Goal: Information Seeking & Learning: Get advice/opinions

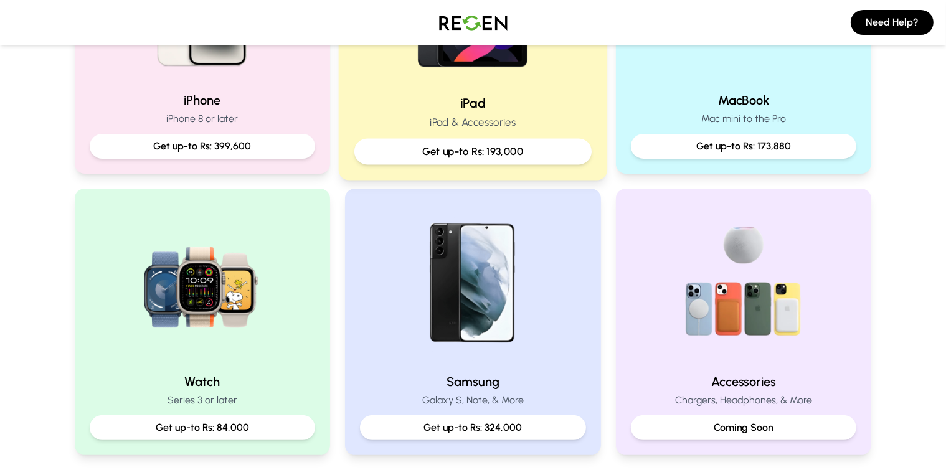
scroll to position [382, 0]
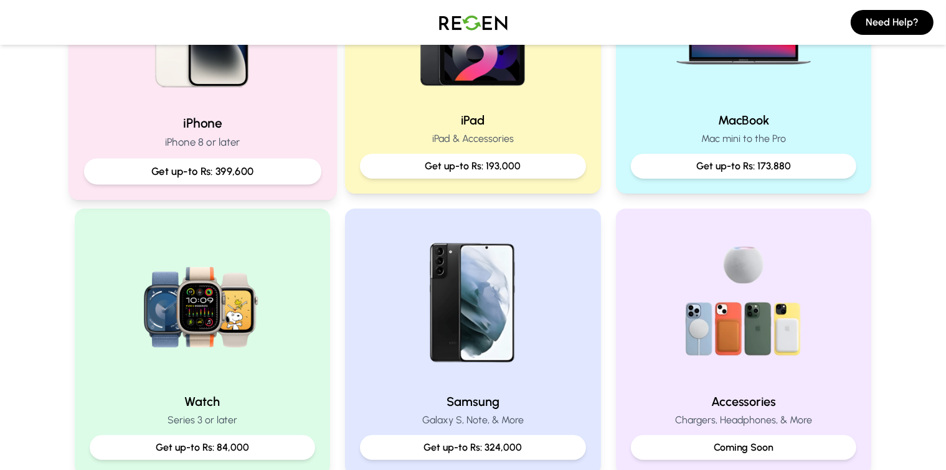
click at [262, 159] on div "Get up-to Rs: 399,600" at bounding box center [201, 172] width 237 height 26
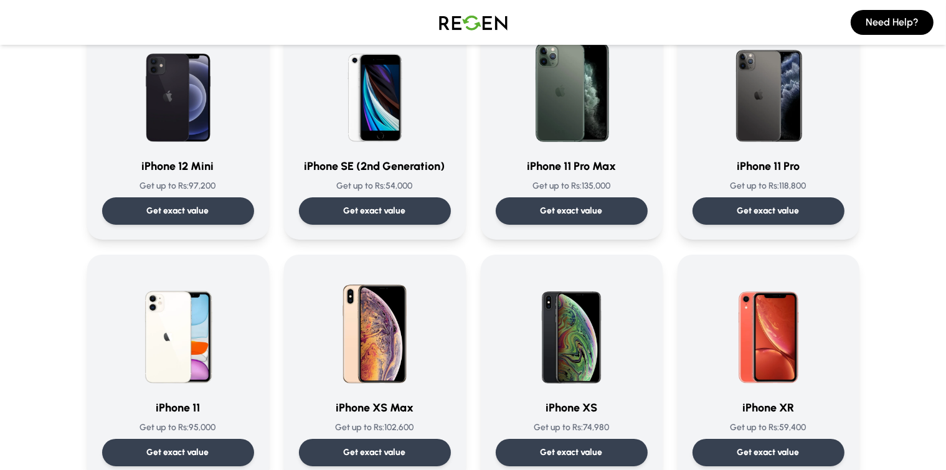
scroll to position [1174, 0]
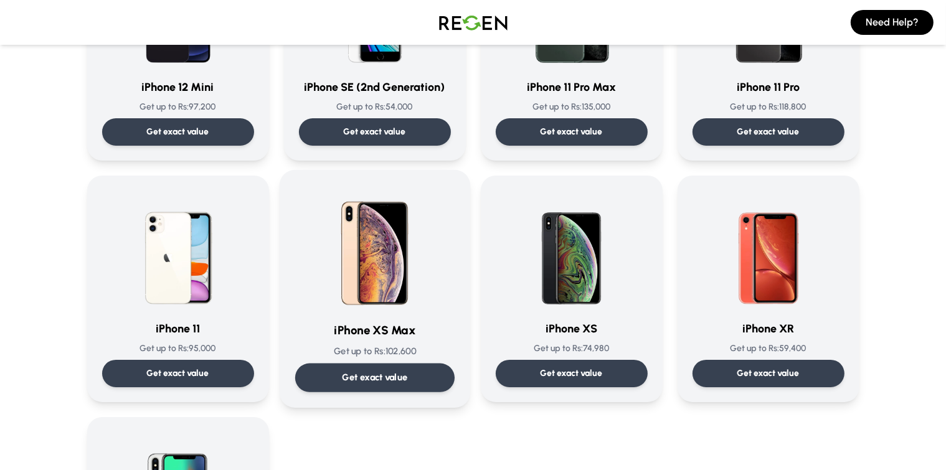
click at [380, 383] on p "Get exact value" at bounding box center [374, 377] width 65 height 13
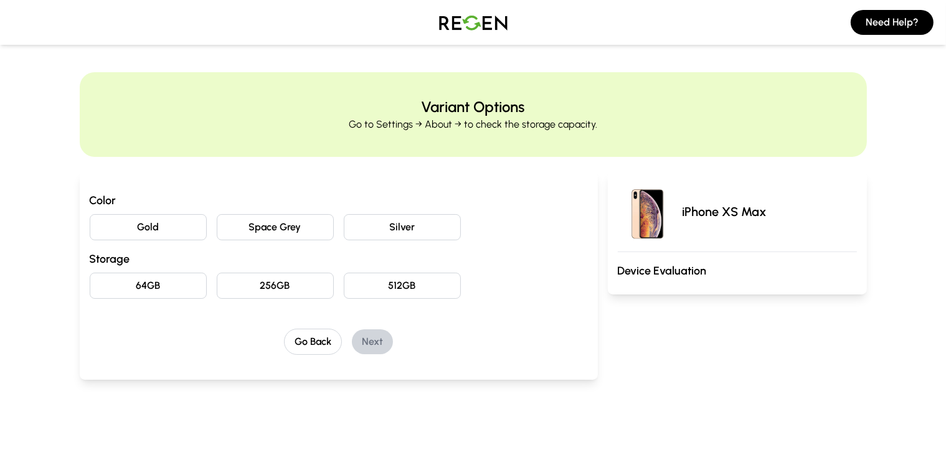
click at [136, 236] on button "Gold" at bounding box center [148, 227] width 117 height 26
click at [139, 289] on button "64GB" at bounding box center [148, 286] width 117 height 26
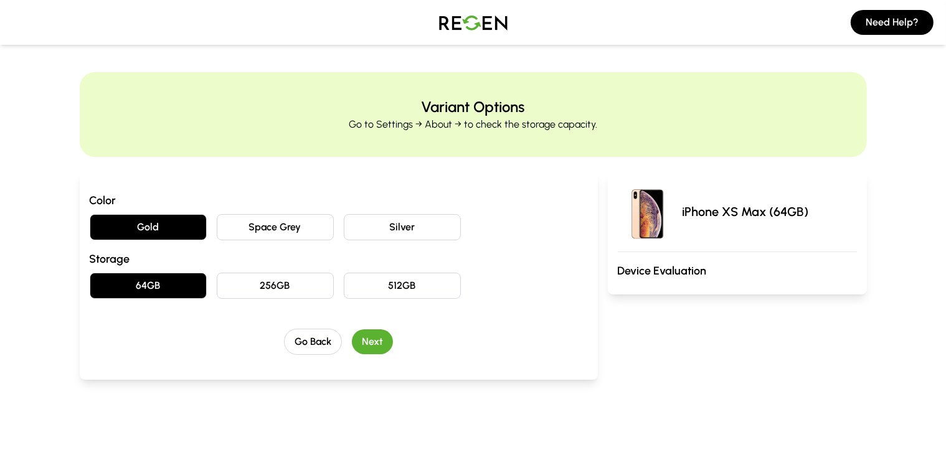
click at [357, 349] on button "Next" at bounding box center [372, 341] width 41 height 25
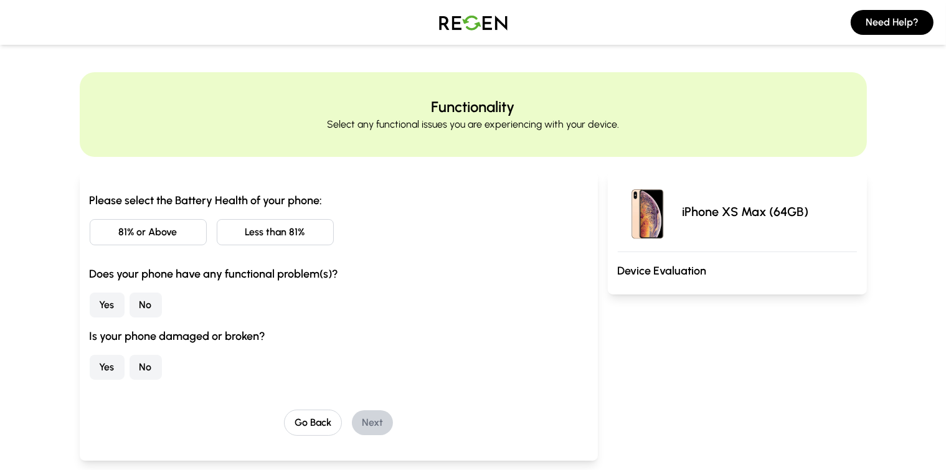
click at [217, 242] on button "Less than 81%" at bounding box center [275, 232] width 117 height 26
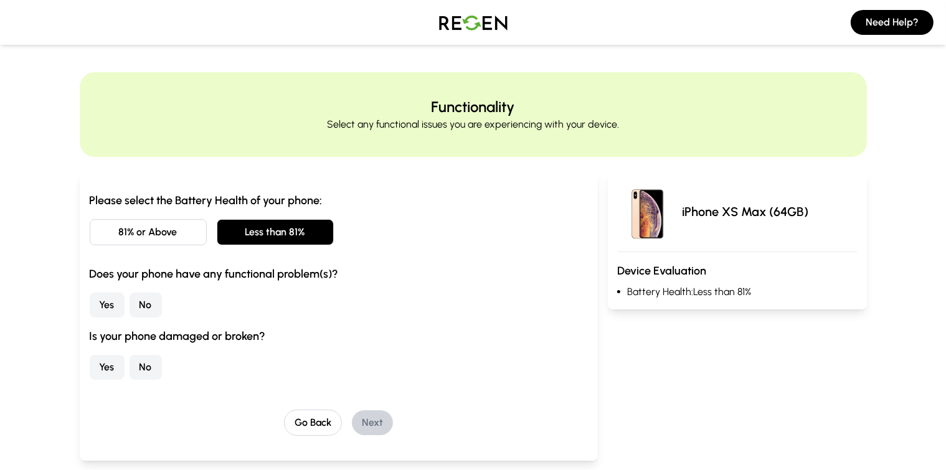
click at [130, 304] on button "No" at bounding box center [146, 305] width 32 height 25
click at [90, 368] on button "Yes" at bounding box center [107, 367] width 35 height 25
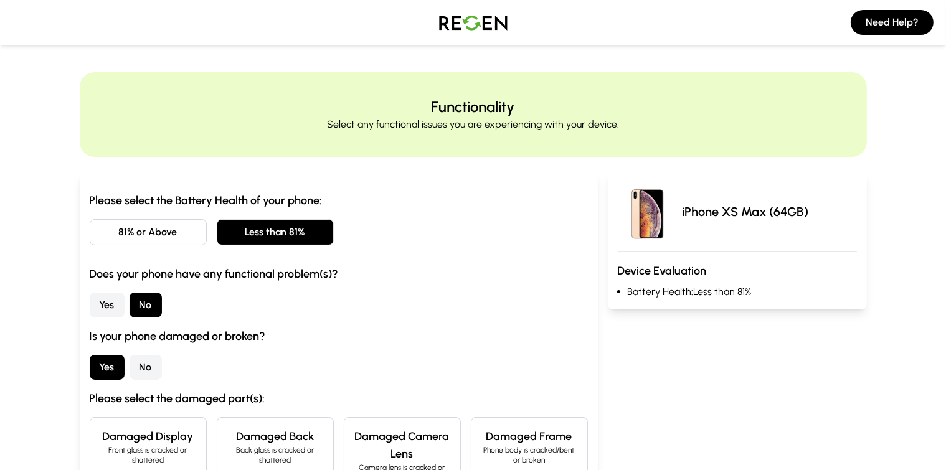
click at [90, 300] on button "Yes" at bounding box center [107, 305] width 35 height 25
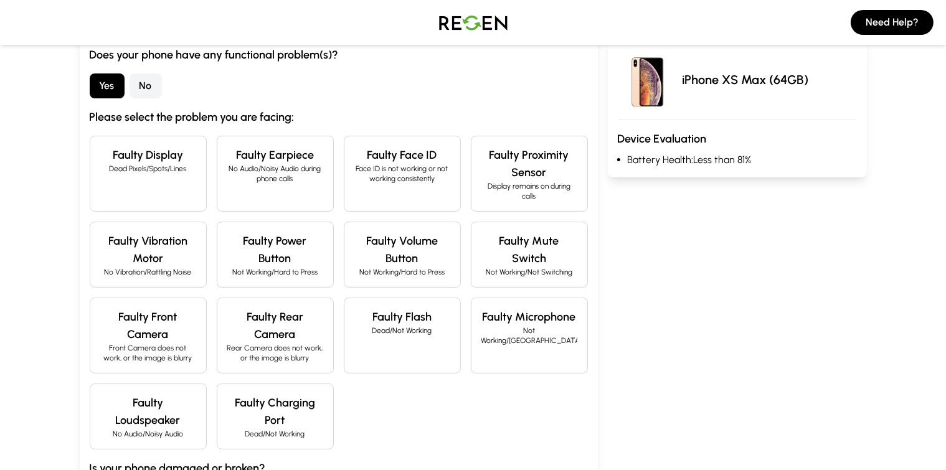
scroll to position [220, 0]
click at [130, 82] on button "No" at bounding box center [146, 85] width 32 height 25
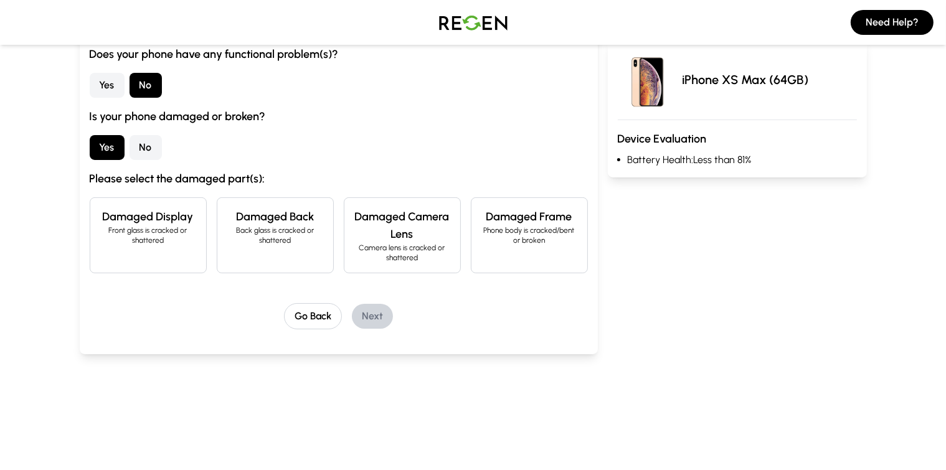
click at [101, 216] on h4 "Damaged Display" at bounding box center [148, 216] width 96 height 17
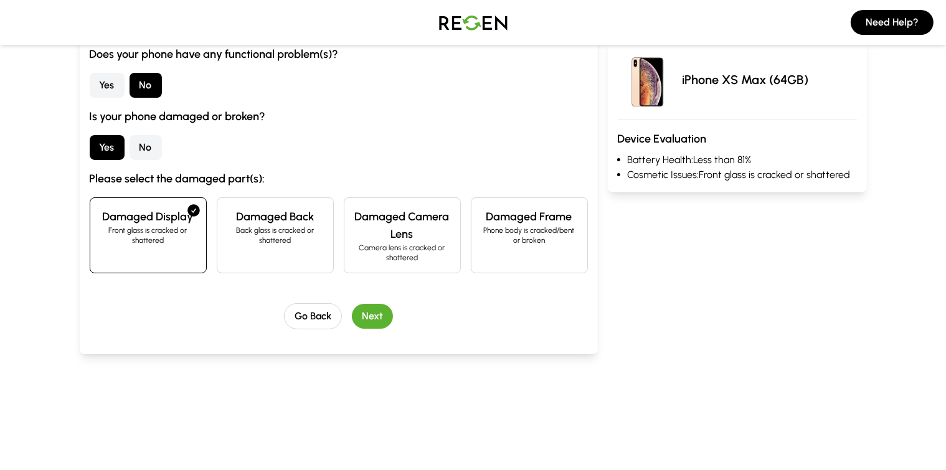
click at [352, 304] on button "Next" at bounding box center [372, 316] width 41 height 25
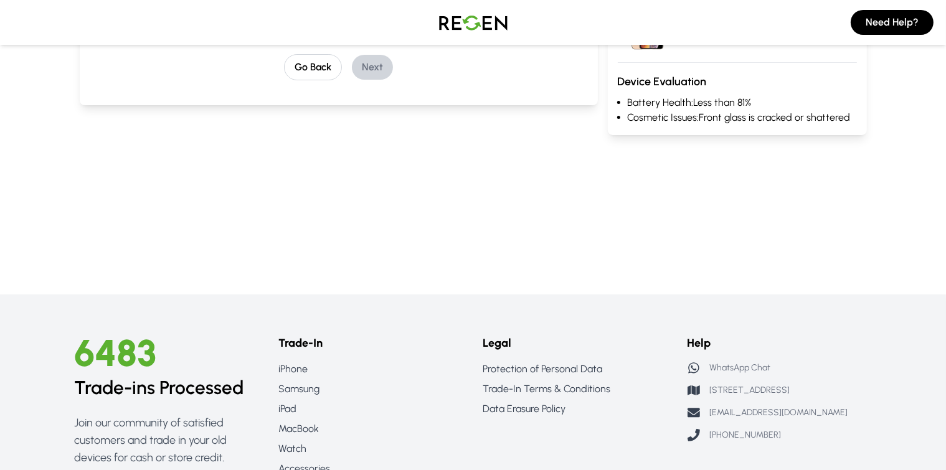
scroll to position [0, 0]
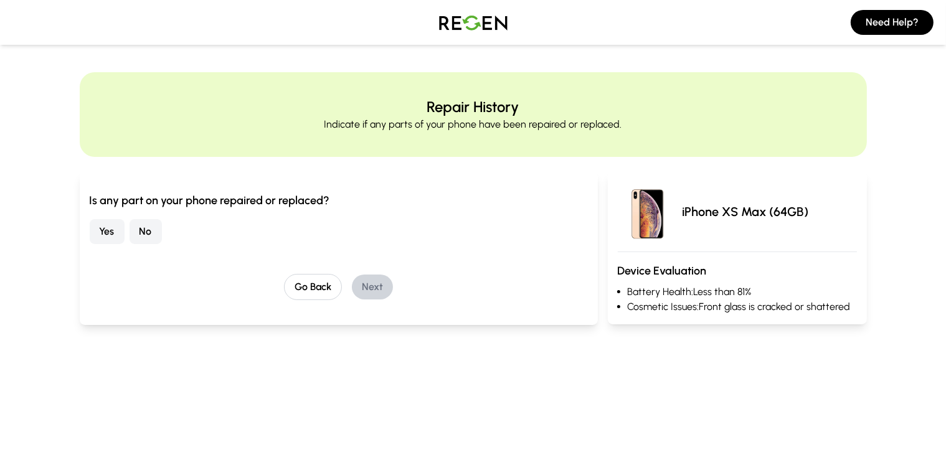
click at [130, 236] on button "No" at bounding box center [146, 231] width 32 height 25
click at [354, 296] on button "Next" at bounding box center [372, 287] width 41 height 25
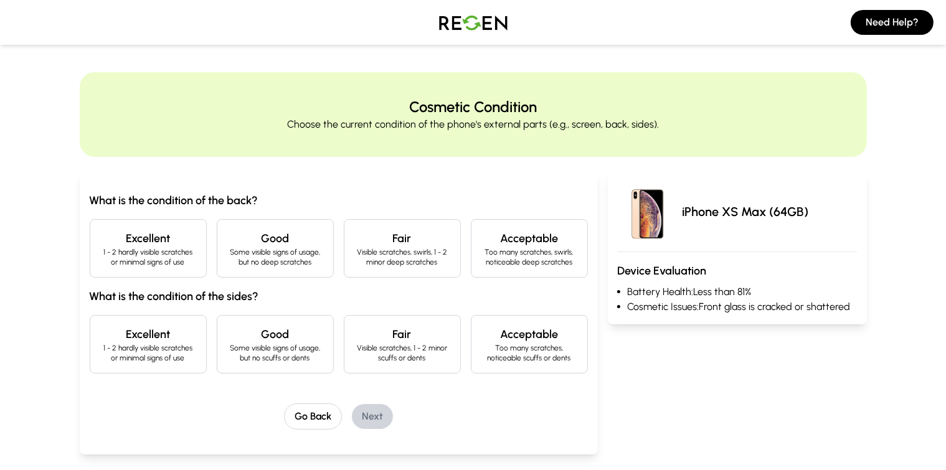
click at [123, 255] on p "1 - 2 hardly visible scratches or minimal signs of use" at bounding box center [148, 257] width 96 height 20
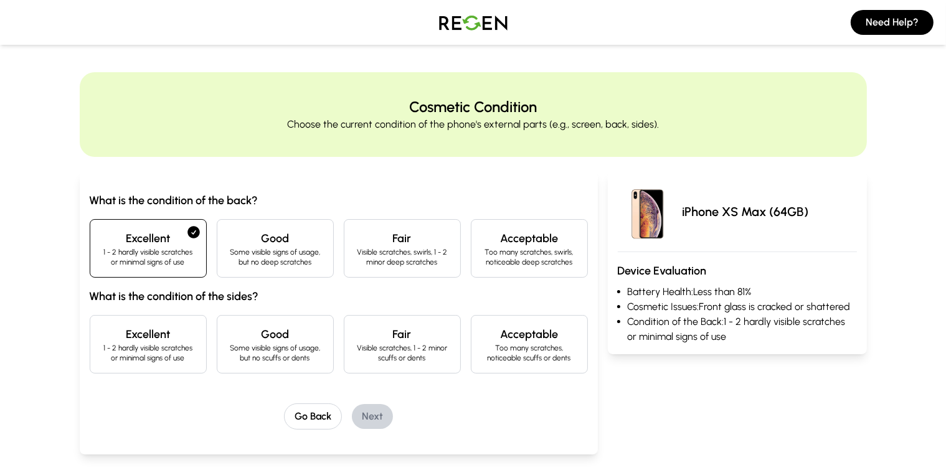
click at [227, 329] on h4 "Good" at bounding box center [275, 334] width 96 height 17
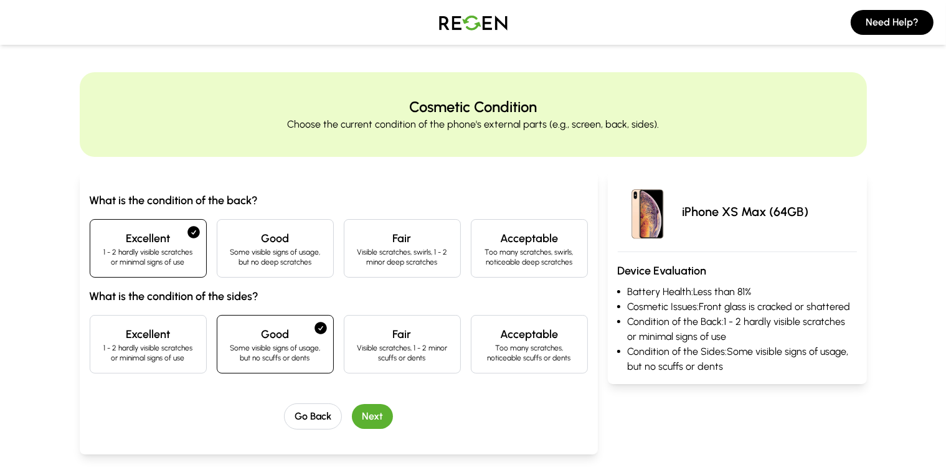
click at [359, 414] on button "Next" at bounding box center [372, 416] width 41 height 25
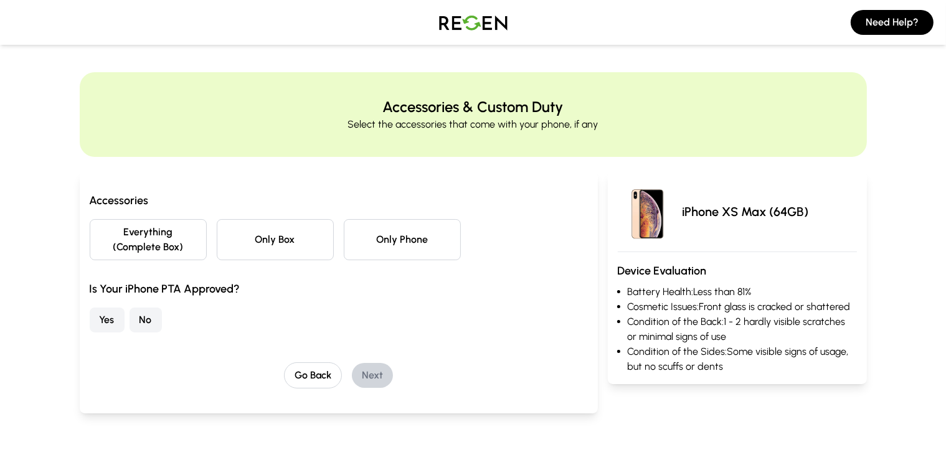
click at [347, 233] on button "Only Phone" at bounding box center [402, 239] width 117 height 41
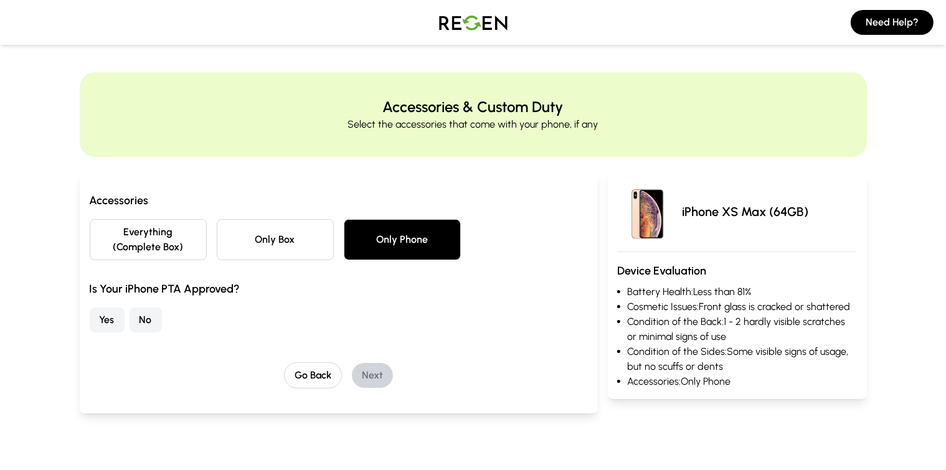
click at [130, 308] on button "No" at bounding box center [146, 320] width 32 height 25
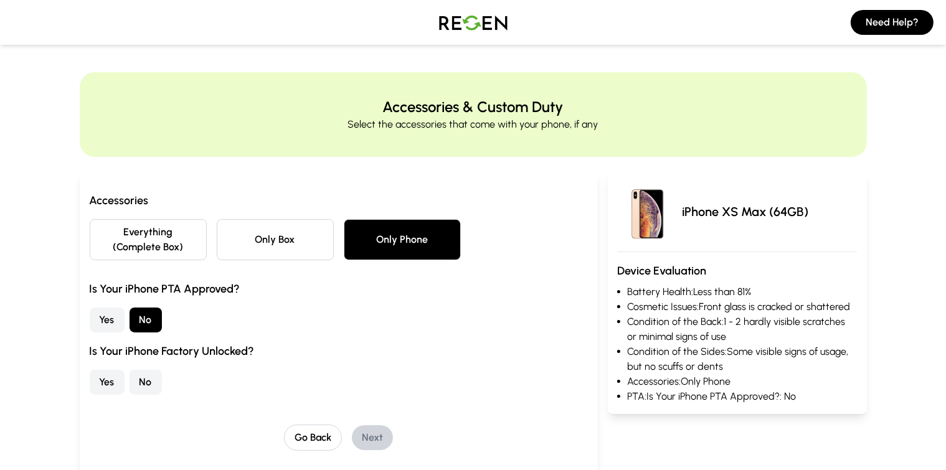
click at [130, 370] on button "No" at bounding box center [146, 382] width 32 height 25
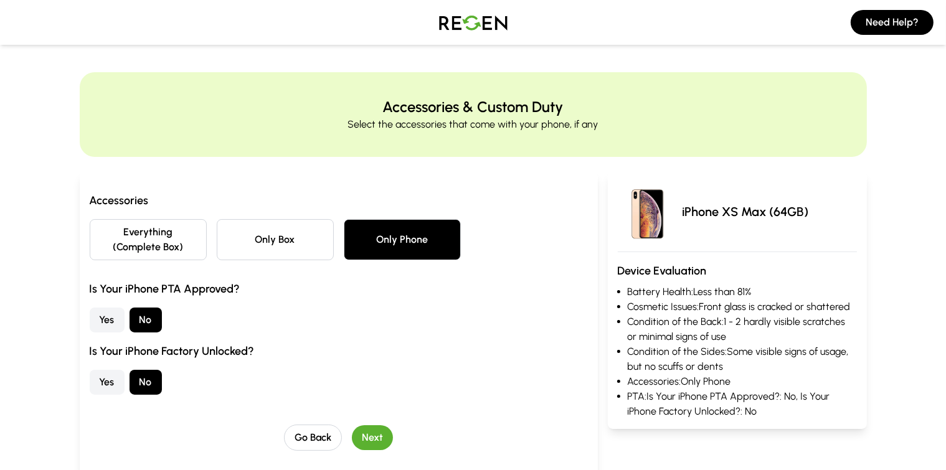
click at [352, 425] on button "Next" at bounding box center [372, 437] width 41 height 25
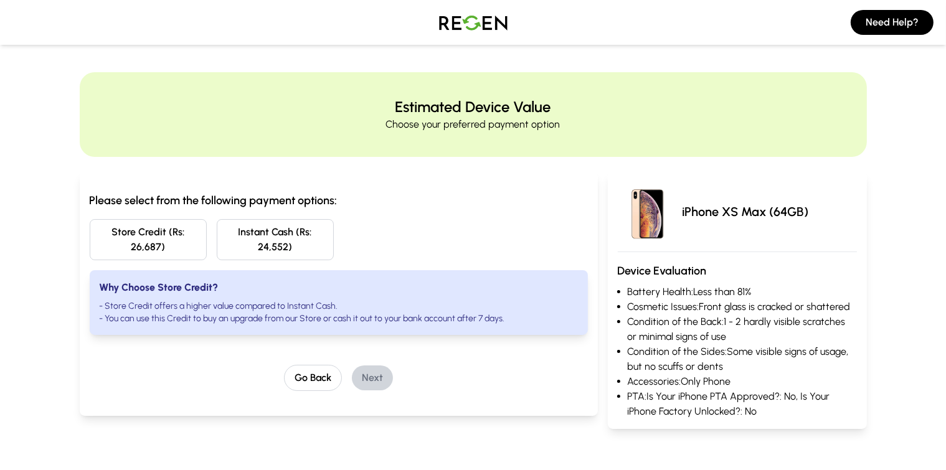
click at [460, 22] on img at bounding box center [473, 22] width 87 height 35
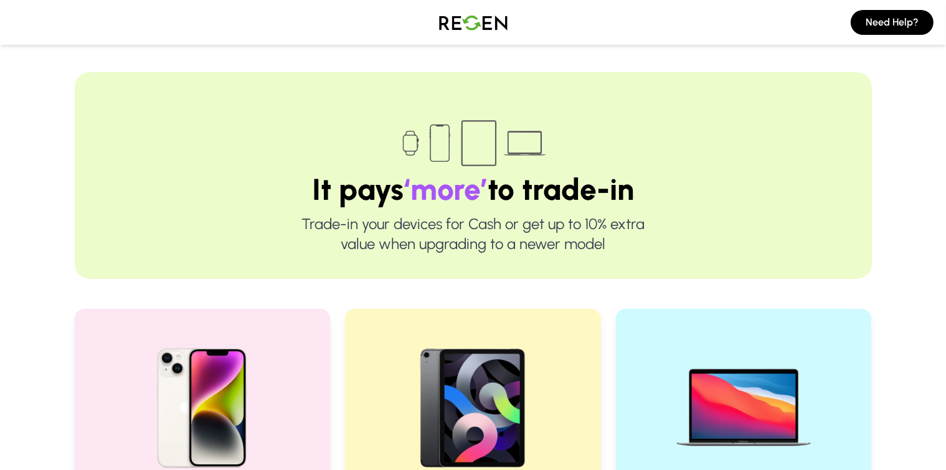
click at [480, 19] on img at bounding box center [473, 22] width 87 height 35
